Goal: Task Accomplishment & Management: Manage account settings

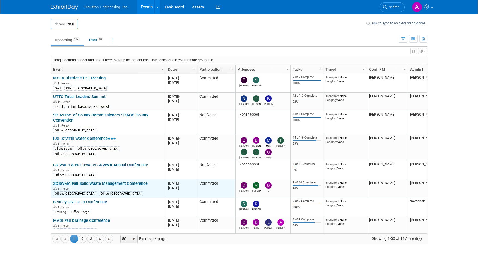
click at [142, 184] on link "SDSWMA Fall Solid Waste Management Conference" at bounding box center [100, 183] width 94 height 5
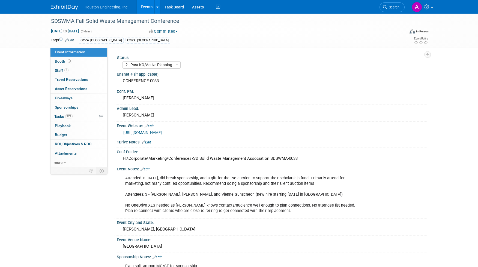
select select "2 - Post KO/Active Planning"
select select "No"
select select "Multi-sector/Any/All"
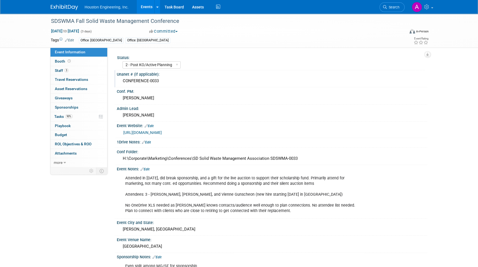
drag, startPoint x: 161, startPoint y: 80, endPoint x: 123, endPoint y: 83, distance: 38.0
click at [123, 83] on div "CONFERENCE-0033" at bounding box center [272, 81] width 302 height 8
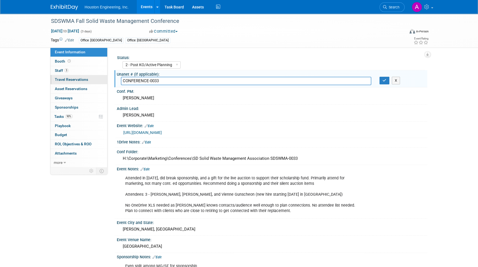
drag, startPoint x: 159, startPoint y: 80, endPoint x: 107, endPoint y: 78, distance: 52.9
click at [107, 78] on div "Event Information Event Info Booth Booth 3 Staff 3 Staff 0 Travel Reservations …" at bounding box center [239, 201] width 384 height 374
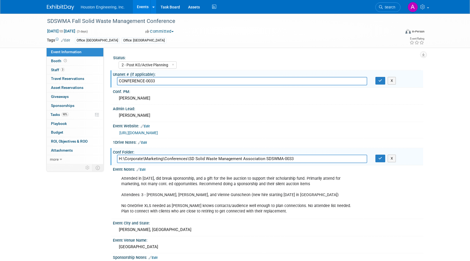
select select "2 - Post KO/Active Planning"
select select "No"
select select "Multi-sector/Any/All"
